Goal: Answer question/provide support

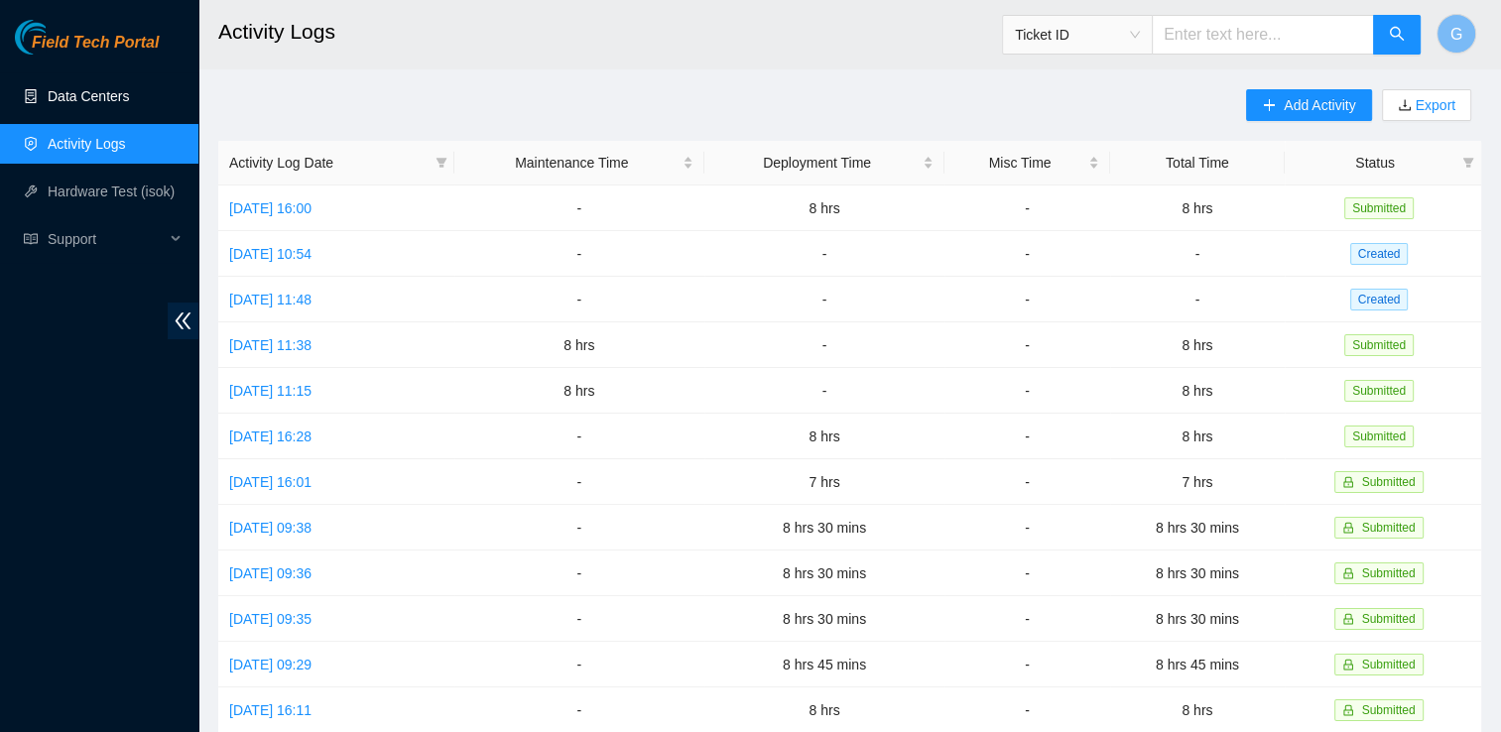
click at [67, 104] on link "Data Centers" at bounding box center [88, 96] width 81 height 16
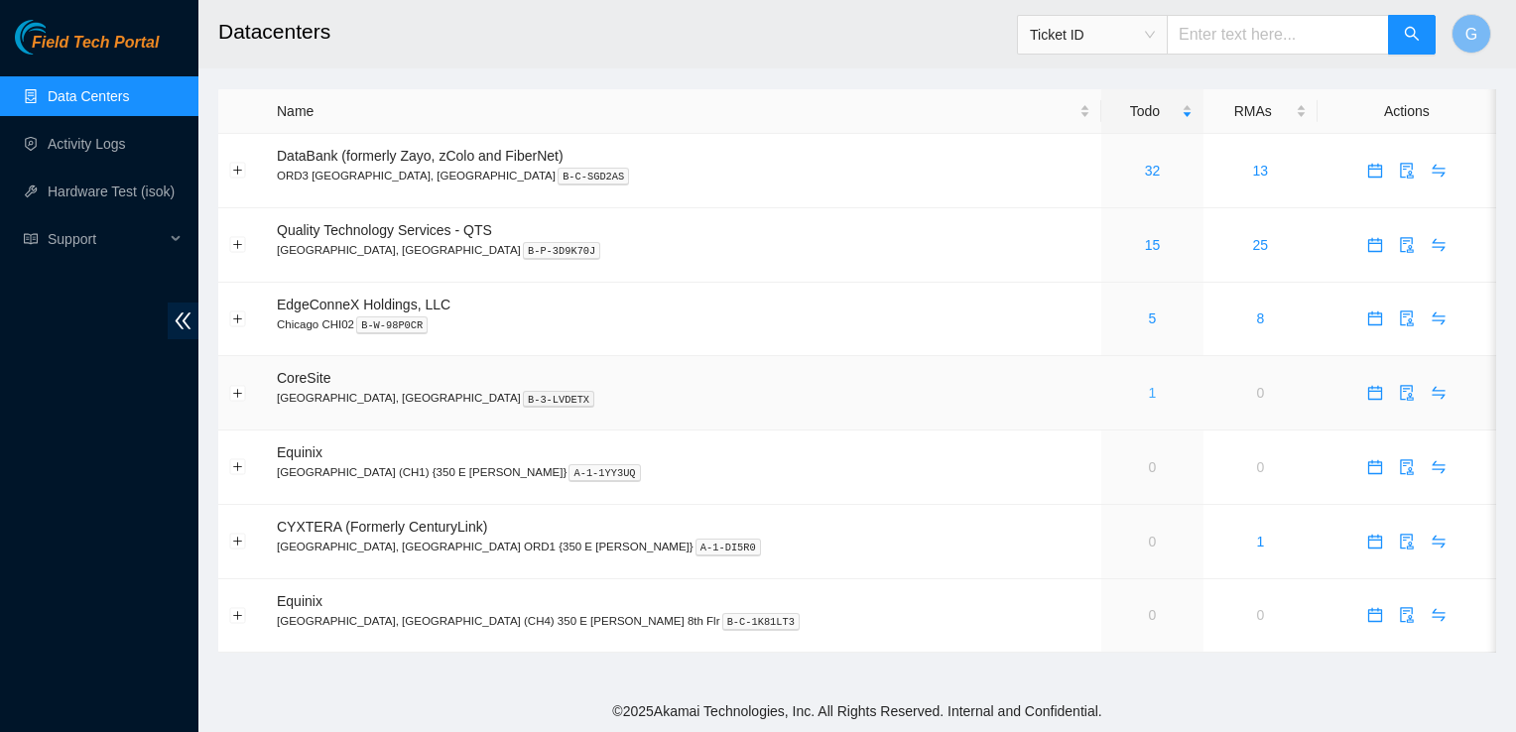
click at [1149, 396] on link "1" at bounding box center [1153, 393] width 8 height 16
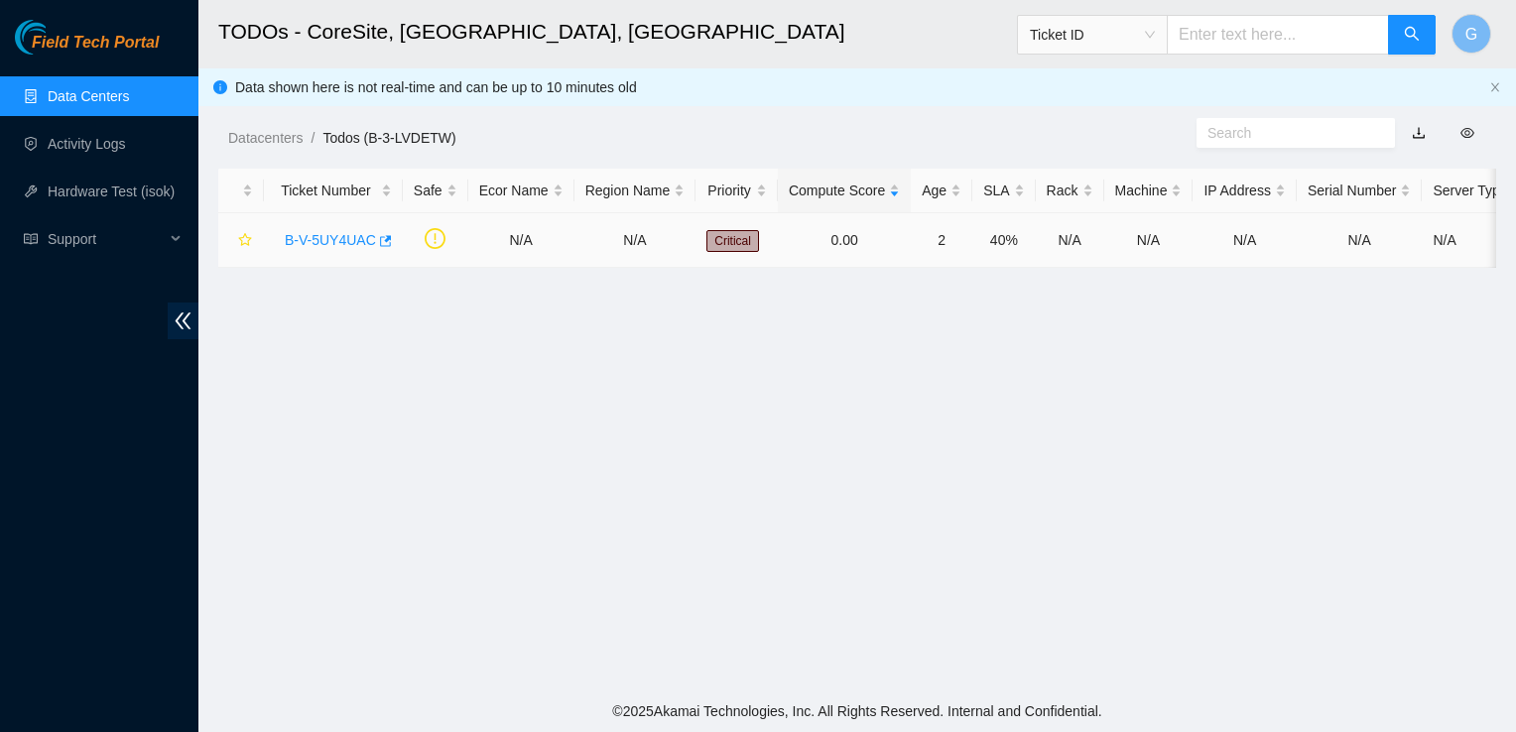
click at [314, 240] on link "B-V-5UY4UAC" at bounding box center [330, 240] width 91 height 16
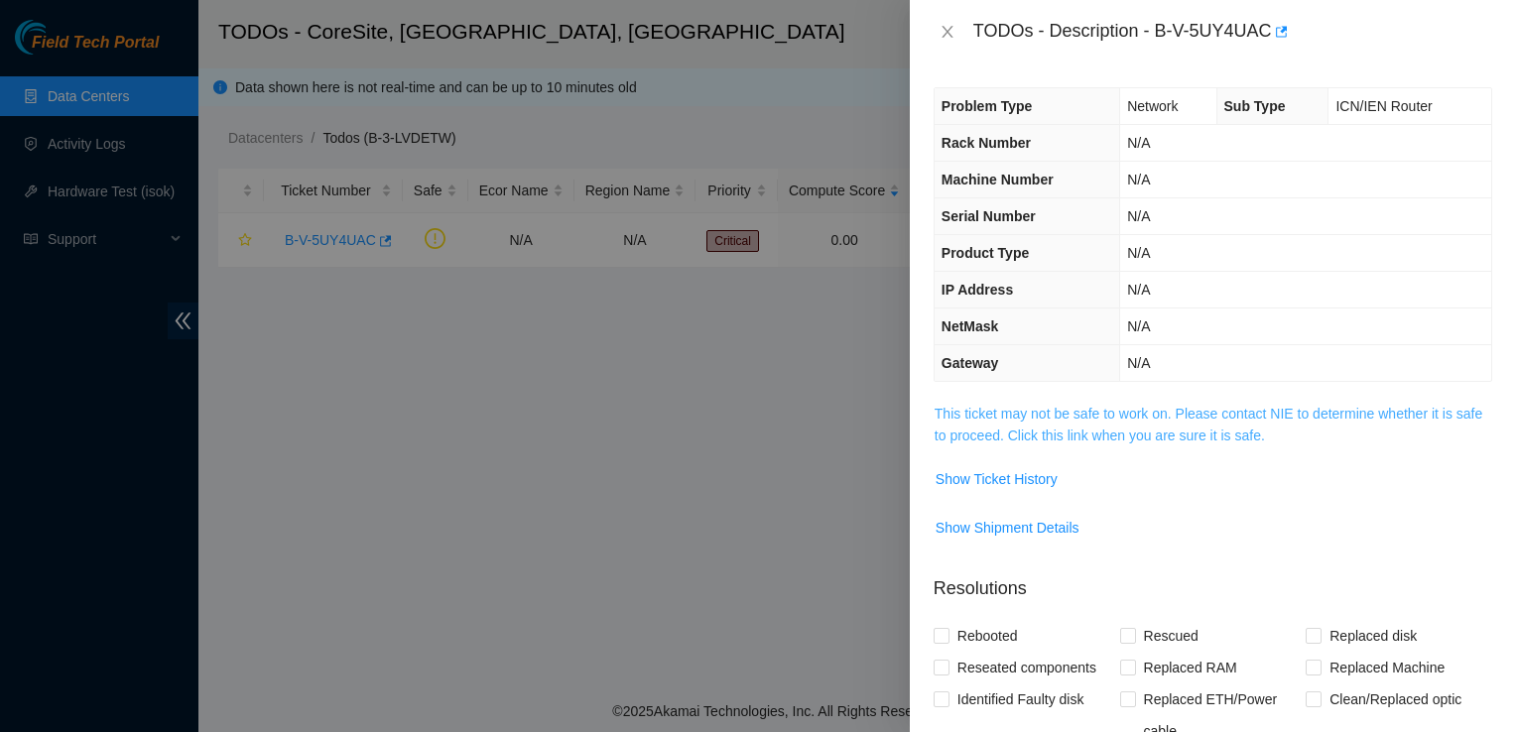
click at [1126, 426] on link "This ticket may not be safe to work on. Please contact NIE to determine whether…" at bounding box center [1209, 425] width 548 height 38
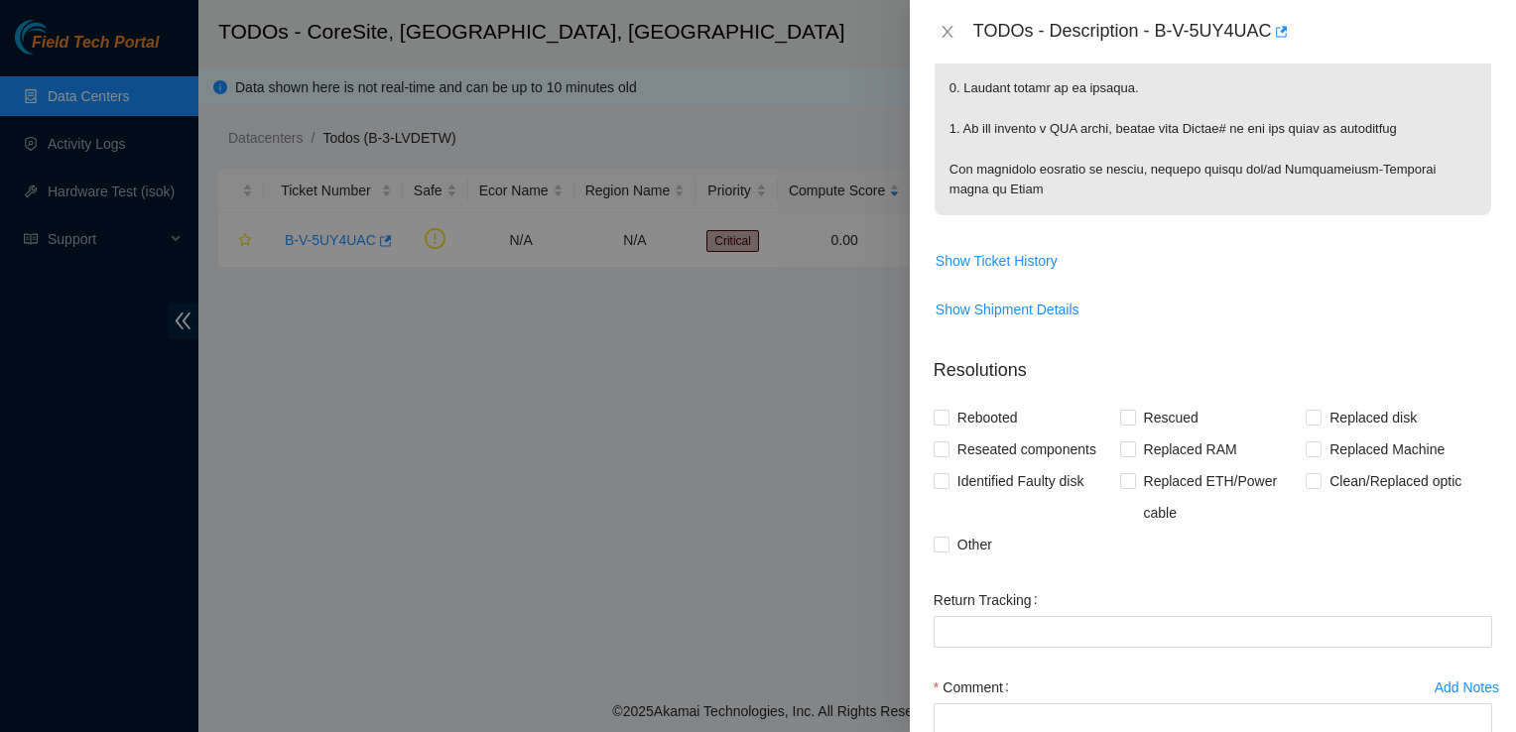
scroll to position [1369, 0]
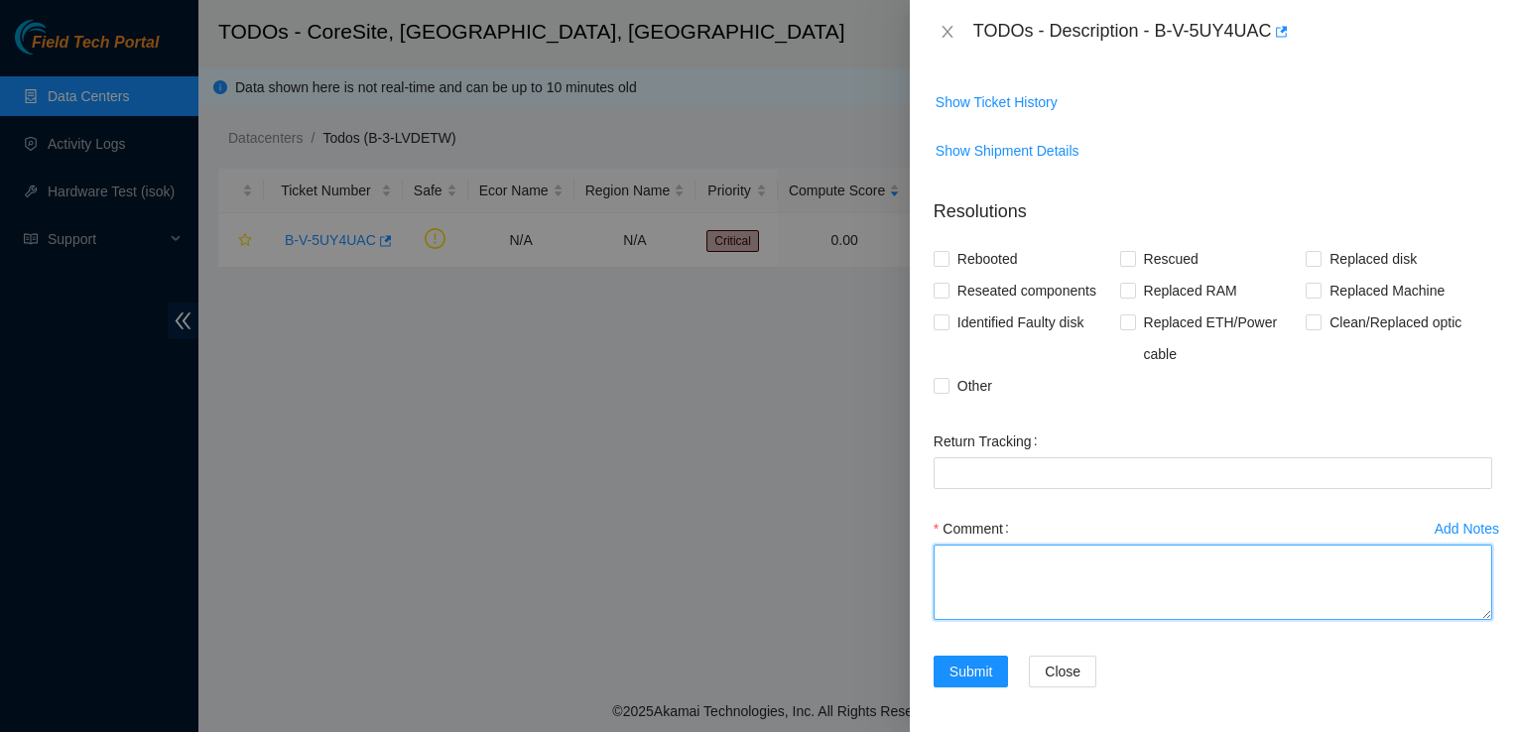
click at [1024, 552] on textarea "Comment" at bounding box center [1213, 582] width 559 height 75
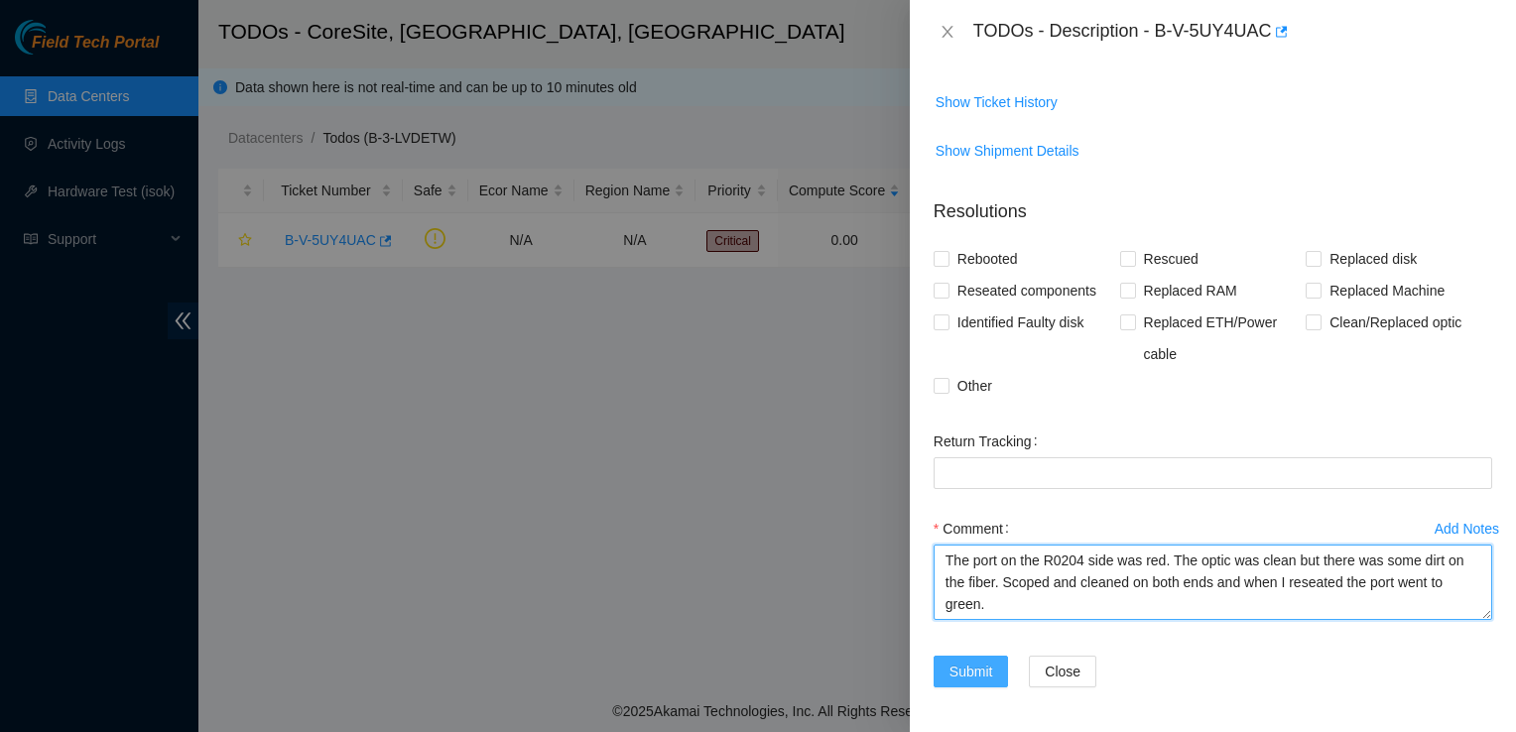
type textarea "The port on the R0204 side was red. The optic was clean but there was some dirt…"
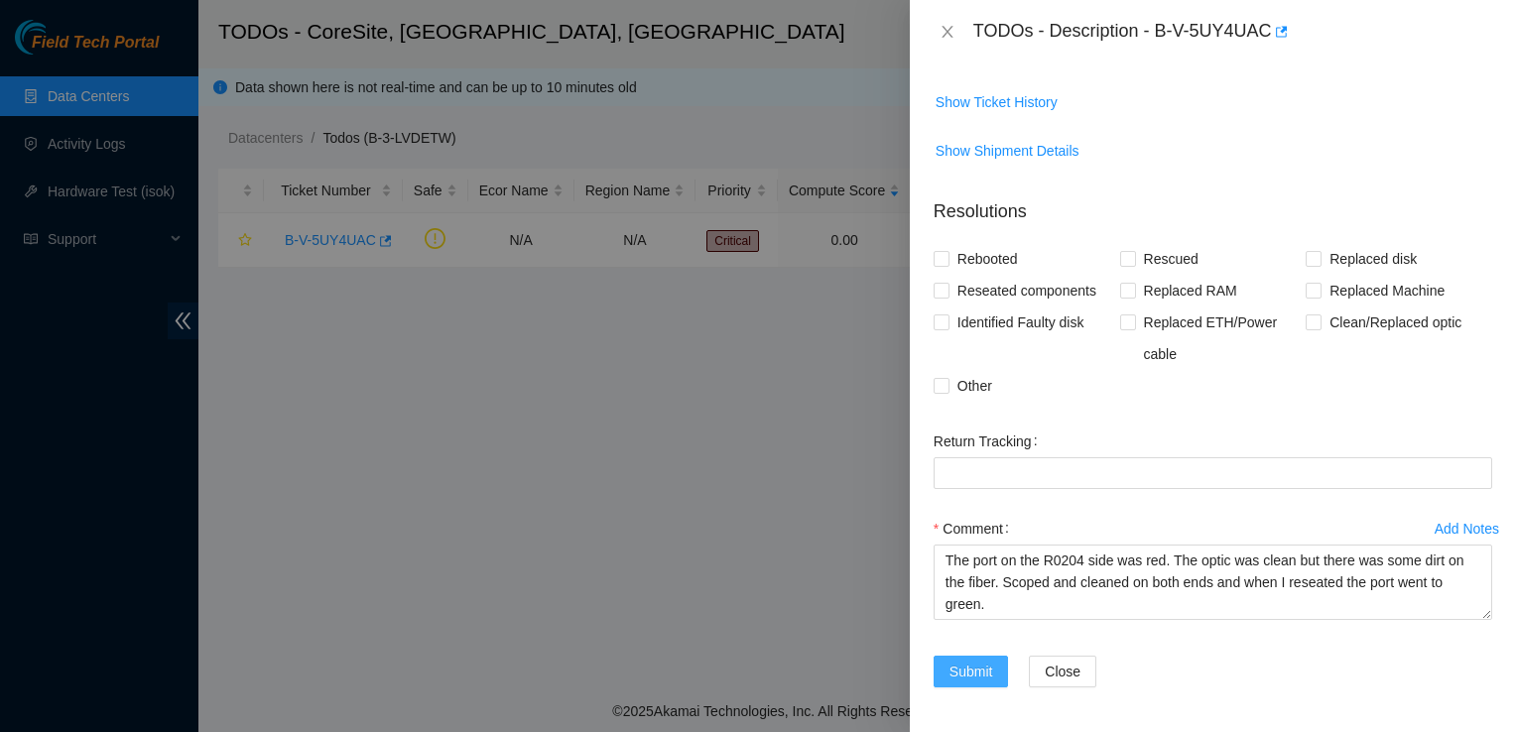
click at [964, 677] on span "Submit" at bounding box center [971, 672] width 44 height 22
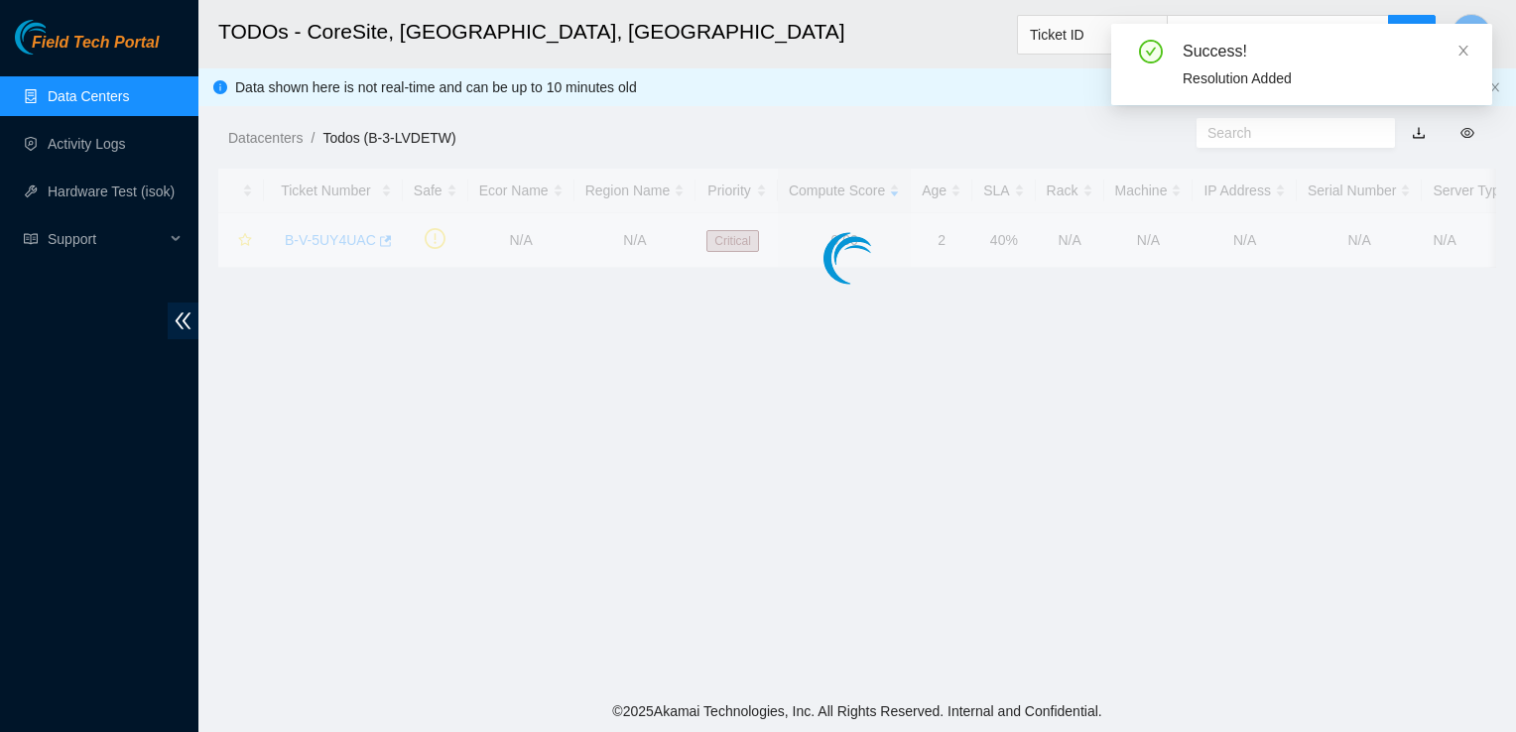
scroll to position [575, 0]
